Goal: Task Accomplishment & Management: Manage account settings

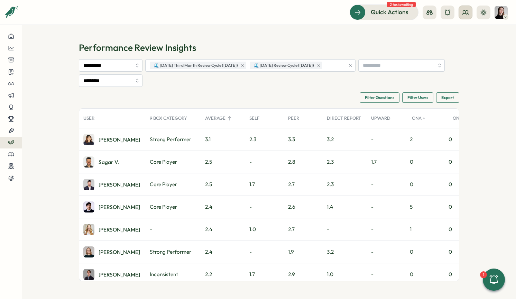
scroll to position [409, 0]
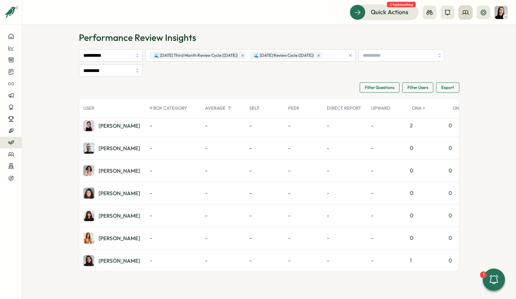
click at [462, 15] on button at bounding box center [466, 13] width 14 height 14
click at [465, 35] on div "Org Members" at bounding box center [466, 34] width 44 height 8
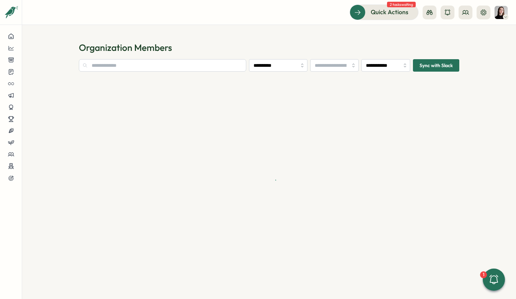
type input "**********"
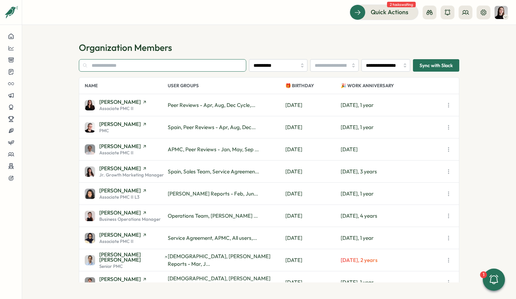
click at [209, 63] on input "text" at bounding box center [162, 65] width 167 height 12
click at [121, 103] on span "[PERSON_NAME]" at bounding box center [120, 101] width 42 height 5
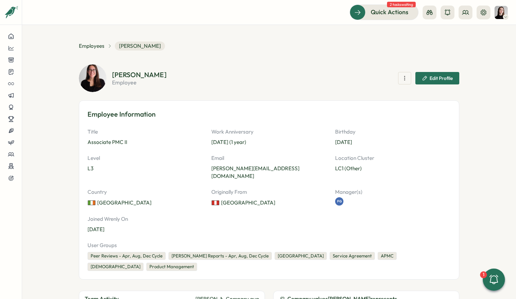
click at [437, 80] on span "Edit Profile" at bounding box center [441, 78] width 23 height 5
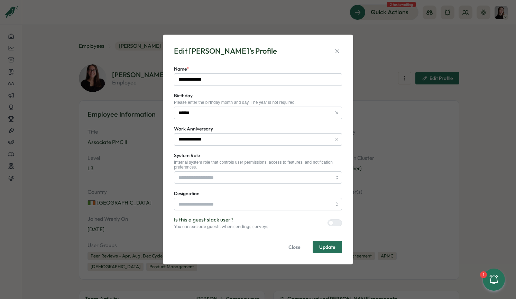
click at [330, 246] on span "Update" at bounding box center [327, 247] width 16 height 5
